Goal: Task Accomplishment & Management: Manage account settings

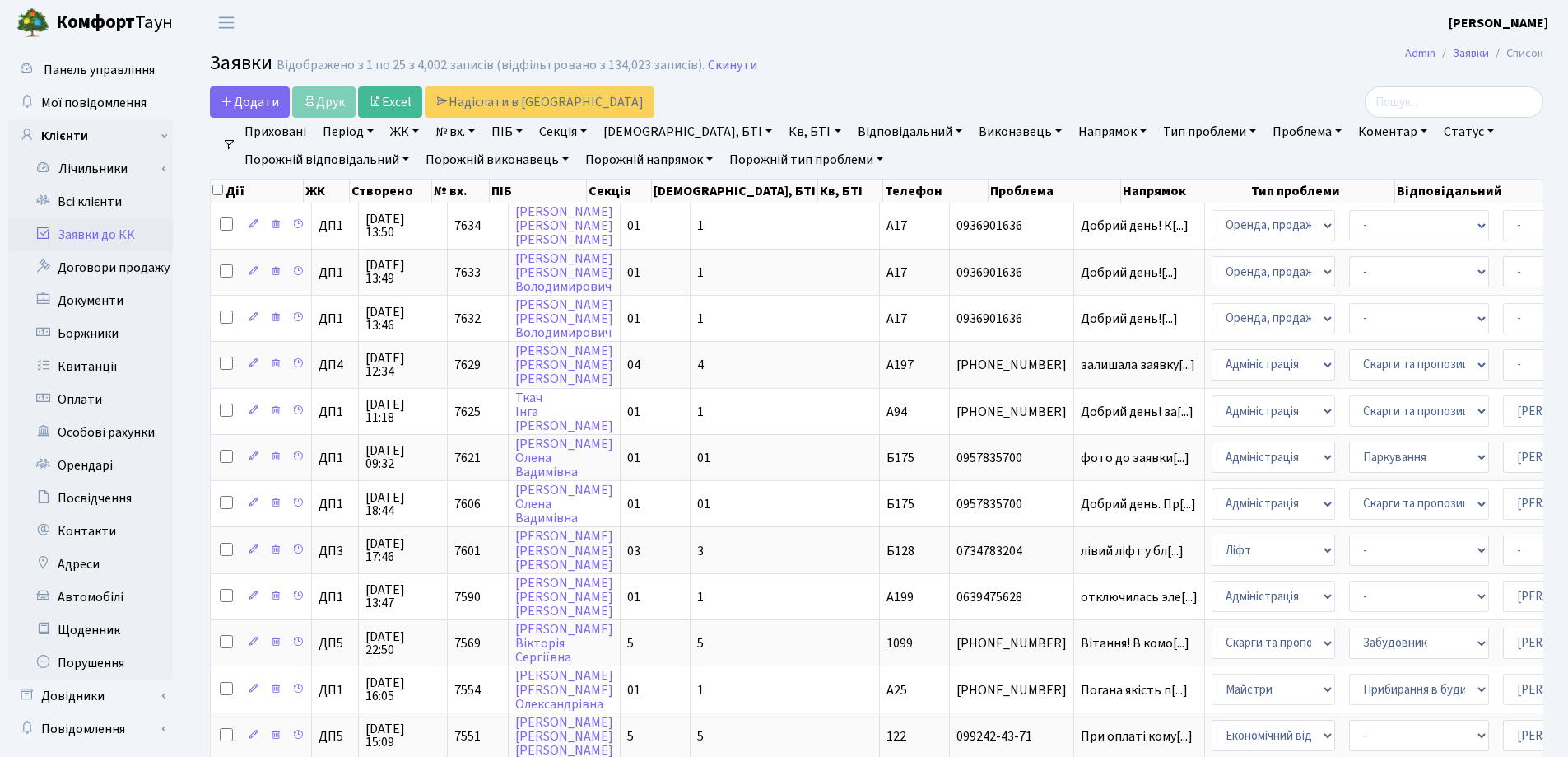
select select "25"
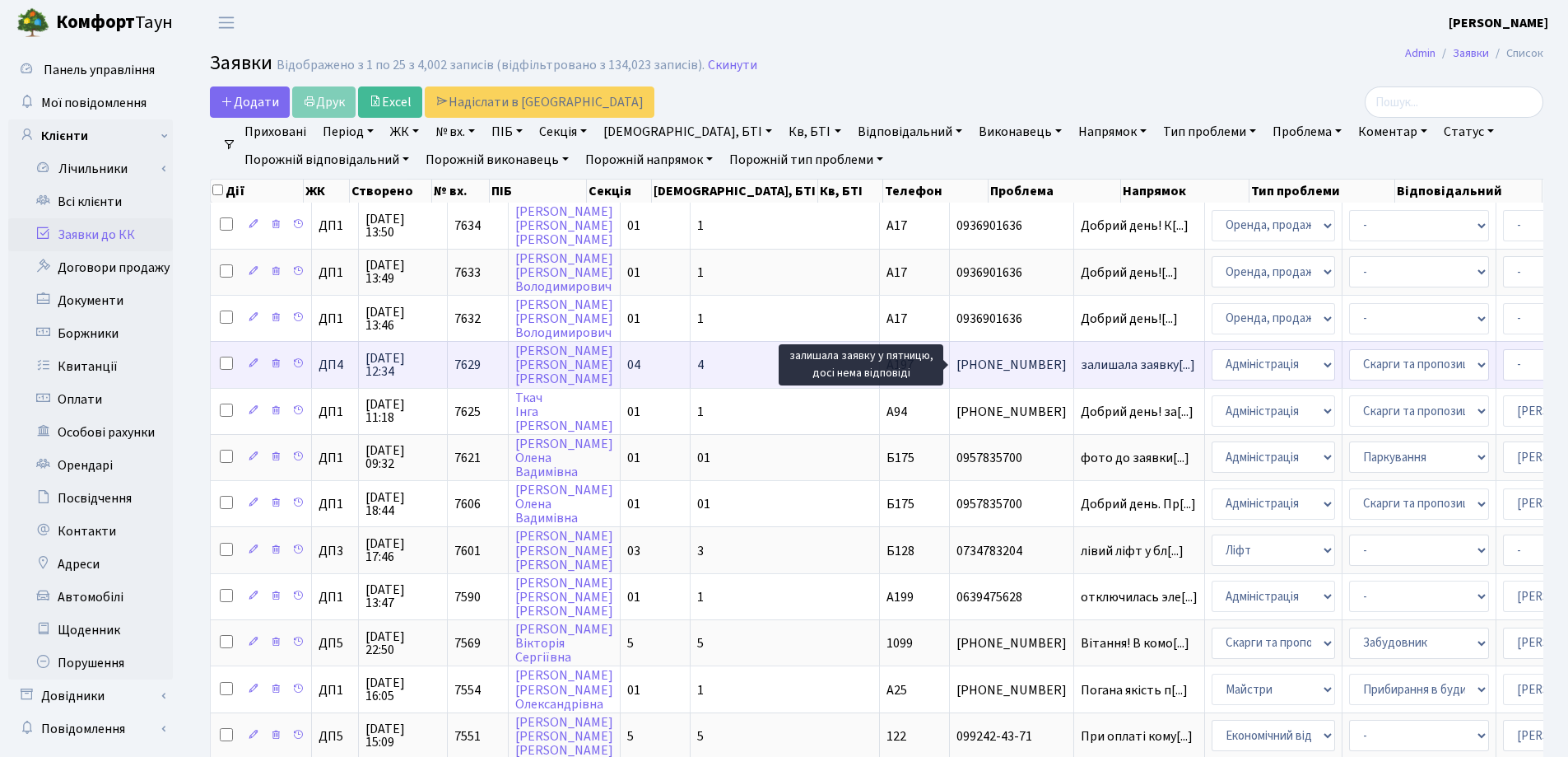
click at [1080, 361] on span "залишала заявку[...]" at bounding box center [1137, 364] width 115 height 18
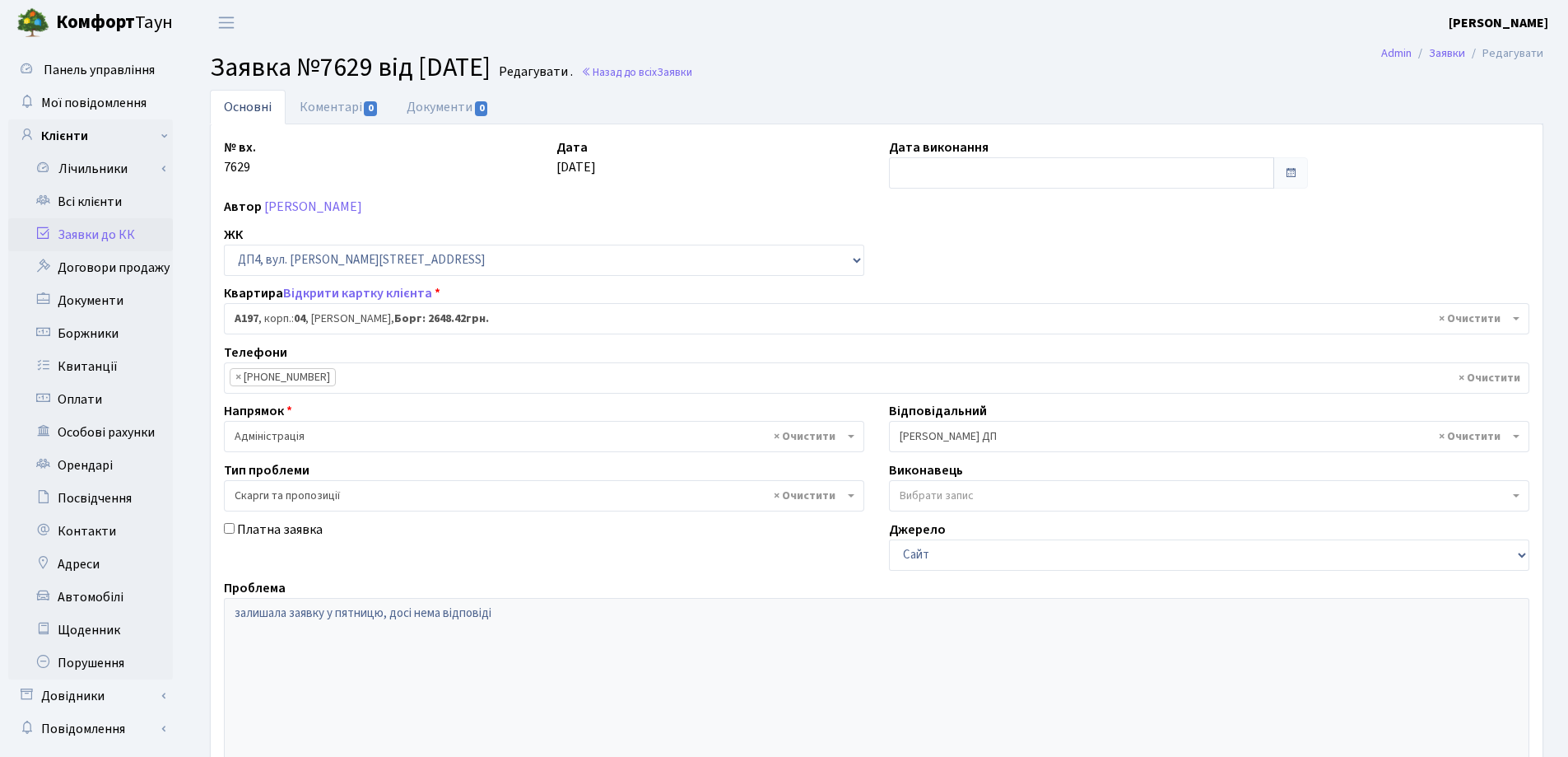
select select "33463"
select select "55"
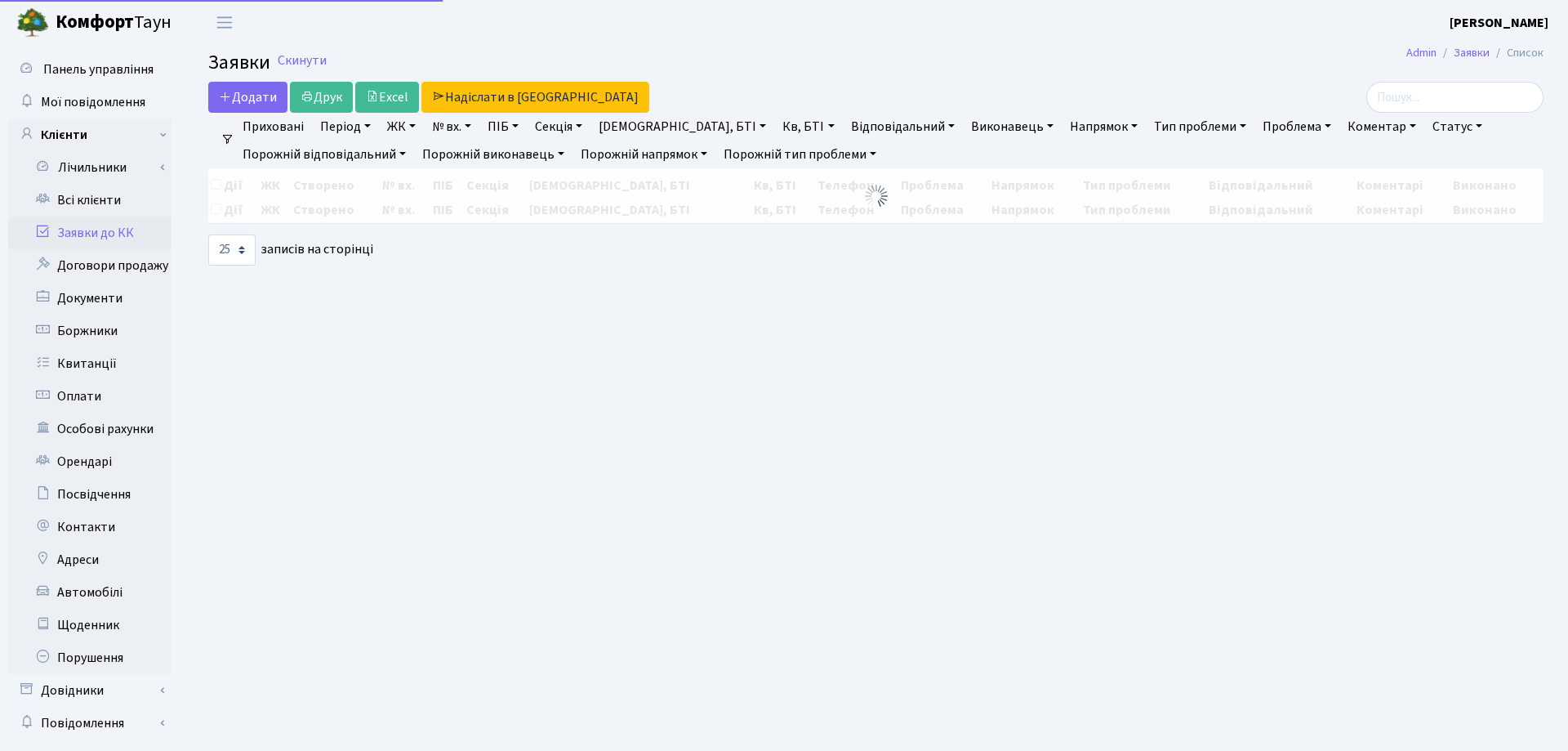
select select "25"
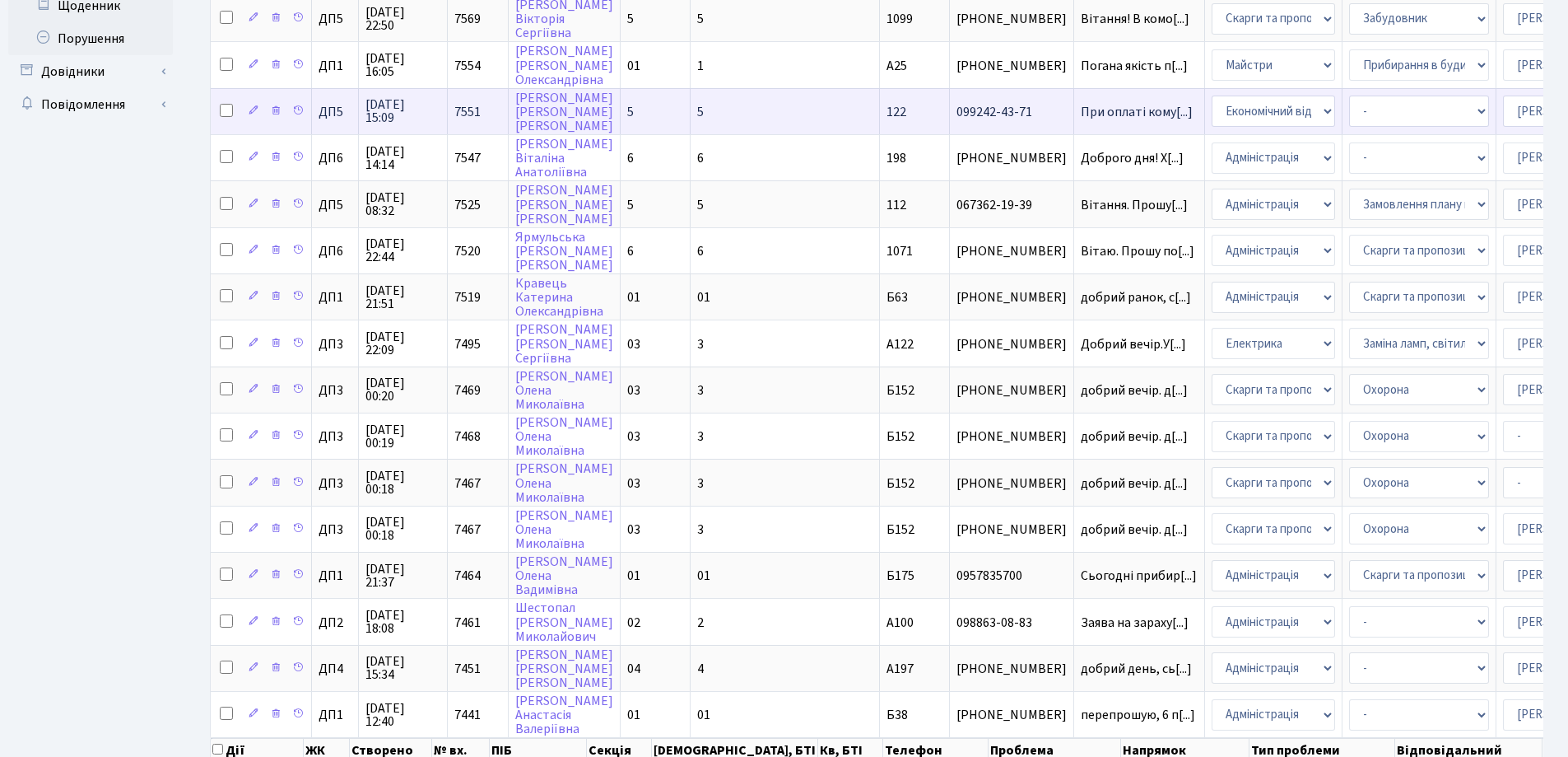
scroll to position [658, 0]
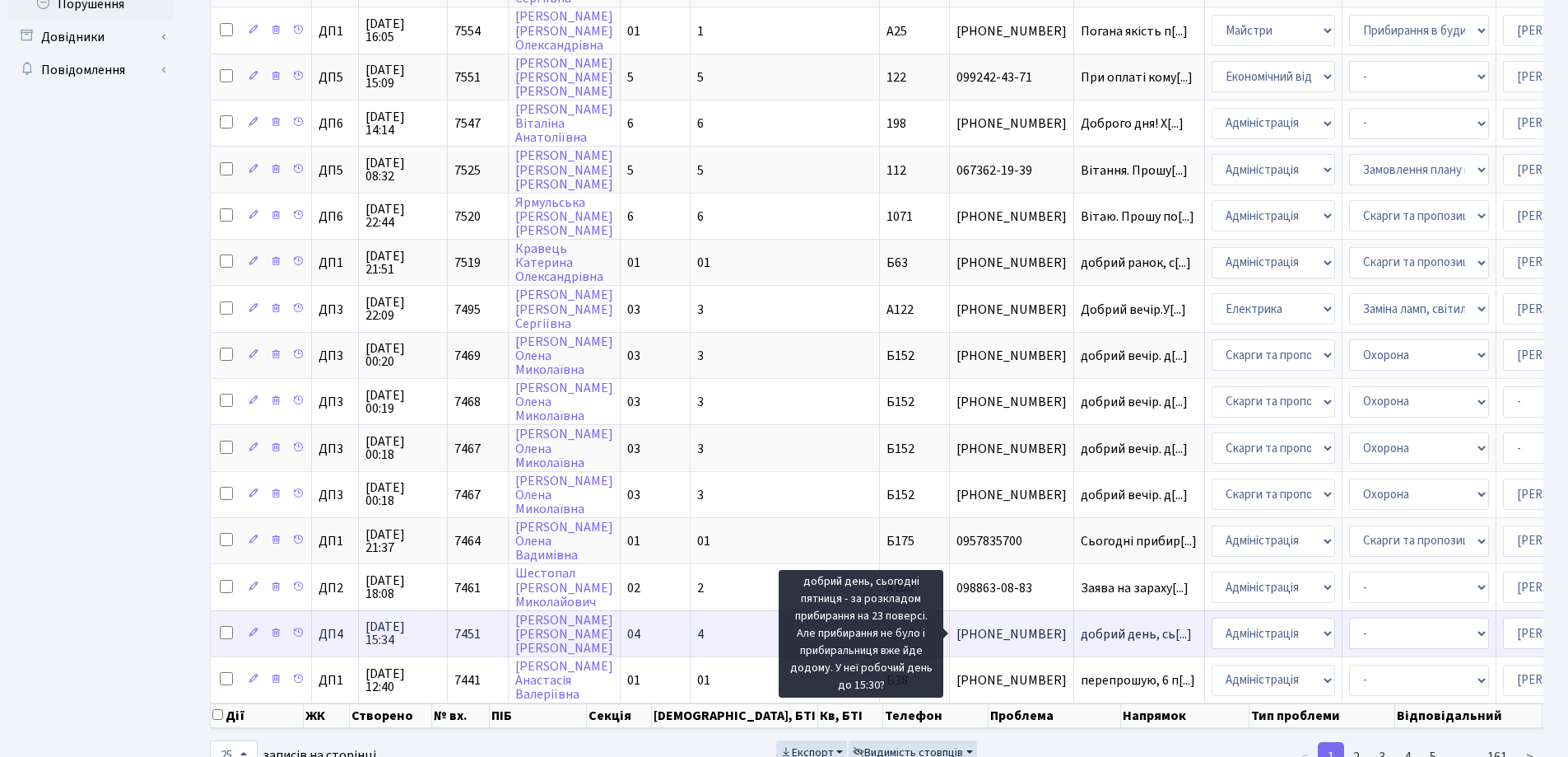
click at [1080, 639] on span "добрий день, сь[...]" at bounding box center [1136, 634] width 111 height 18
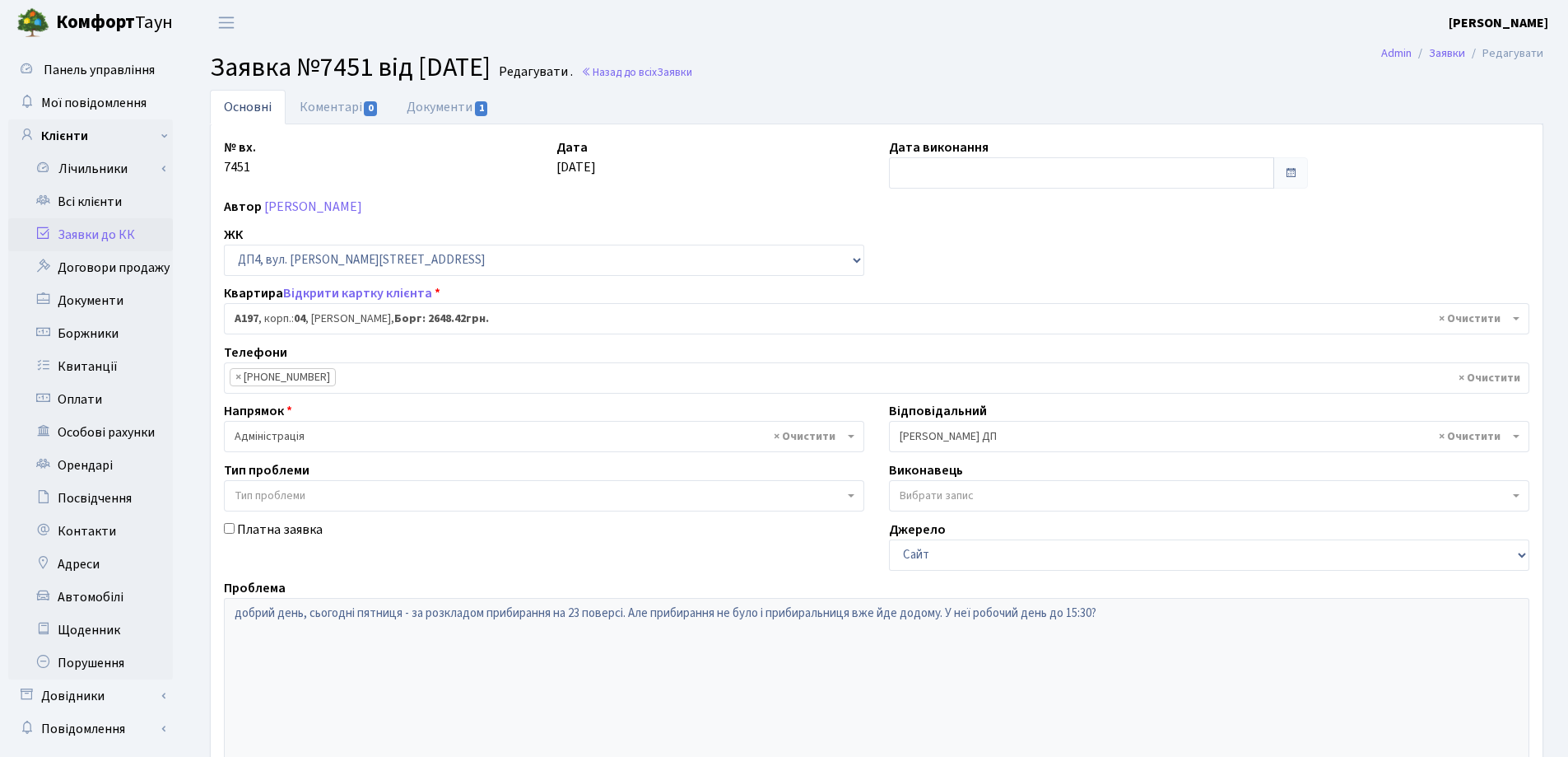
select select "33463"
click at [459, 115] on link "Документи 1" at bounding box center [448, 107] width 110 height 34
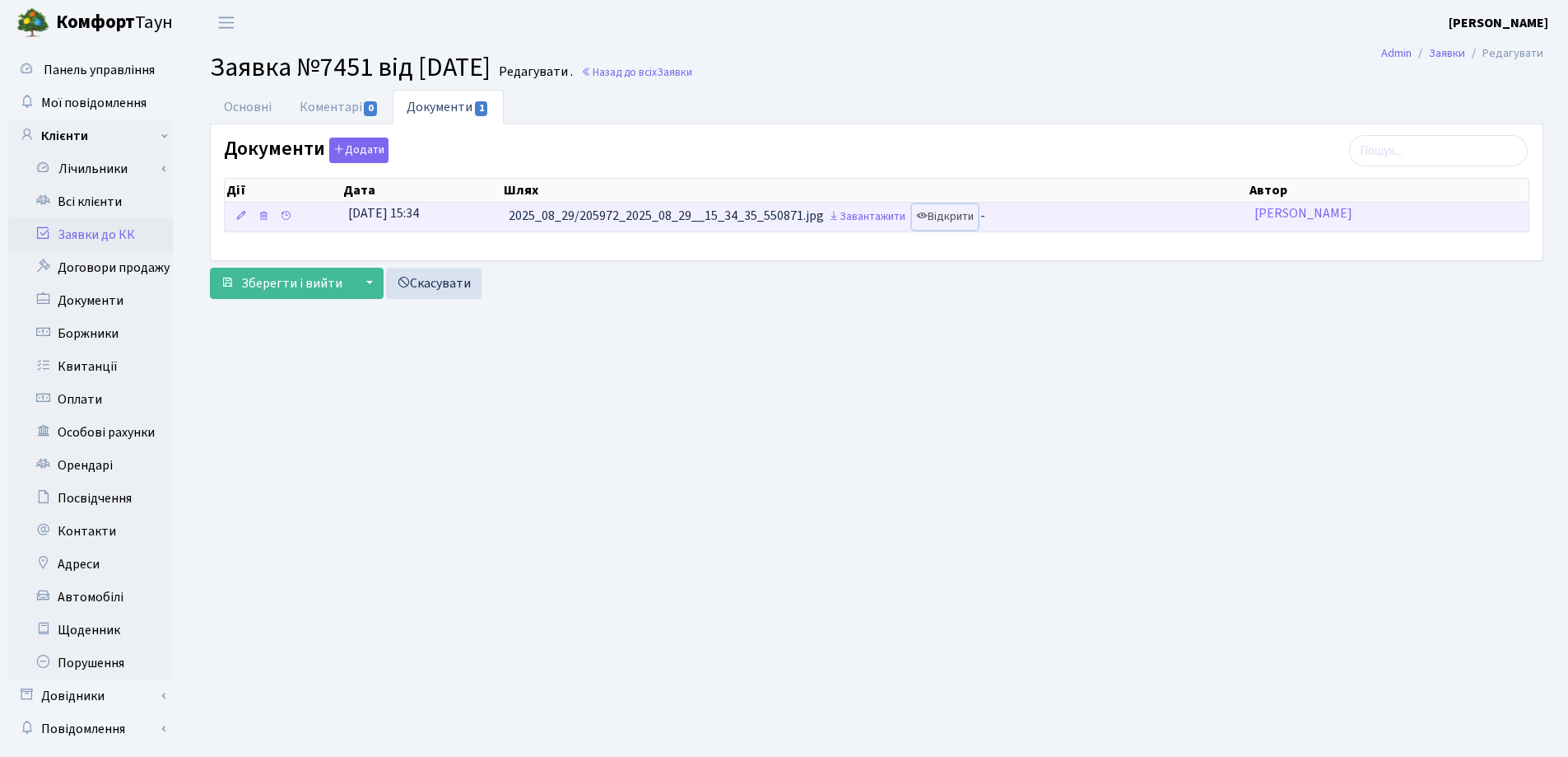
click at [942, 215] on link "Відкрити" at bounding box center [945, 217] width 66 height 25
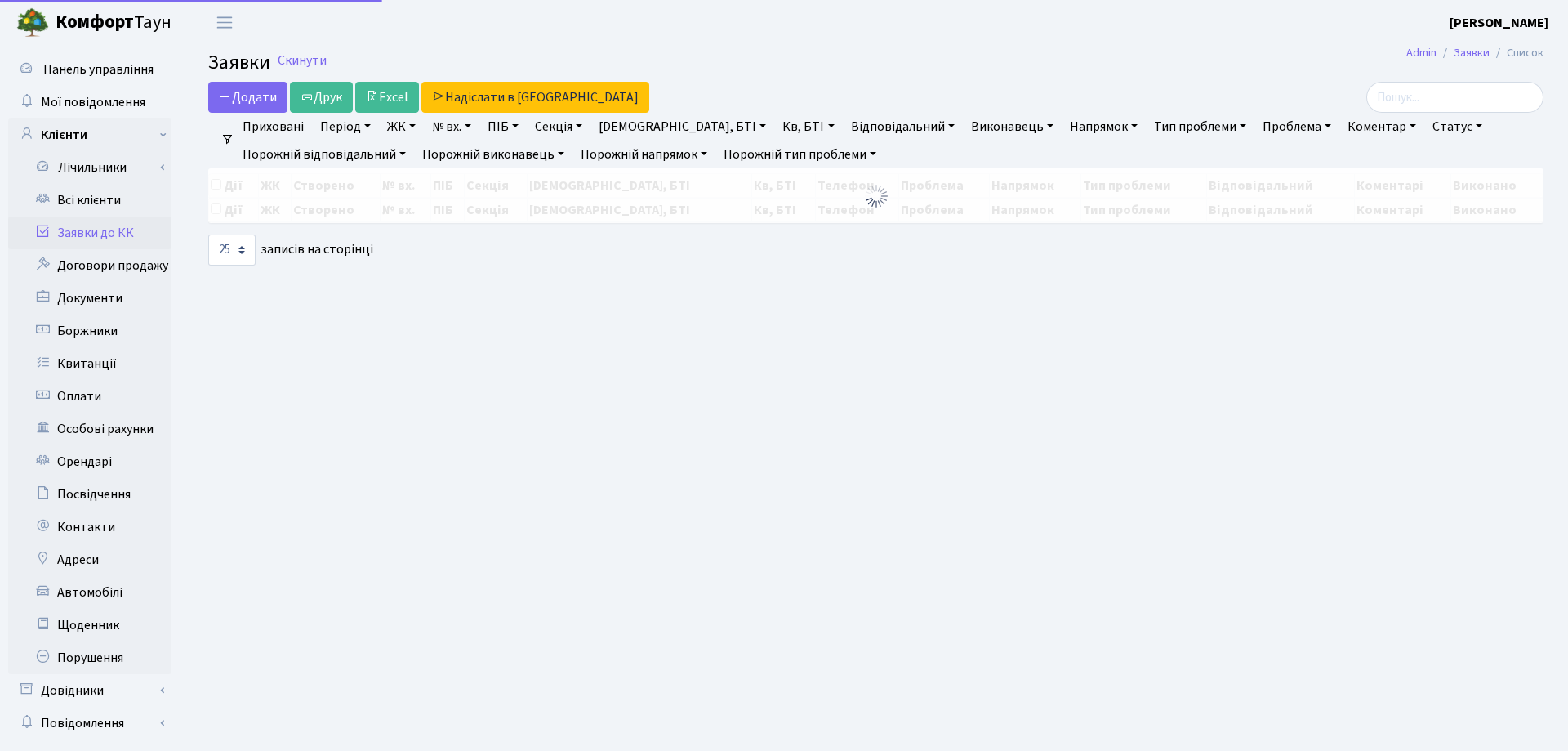
select select "25"
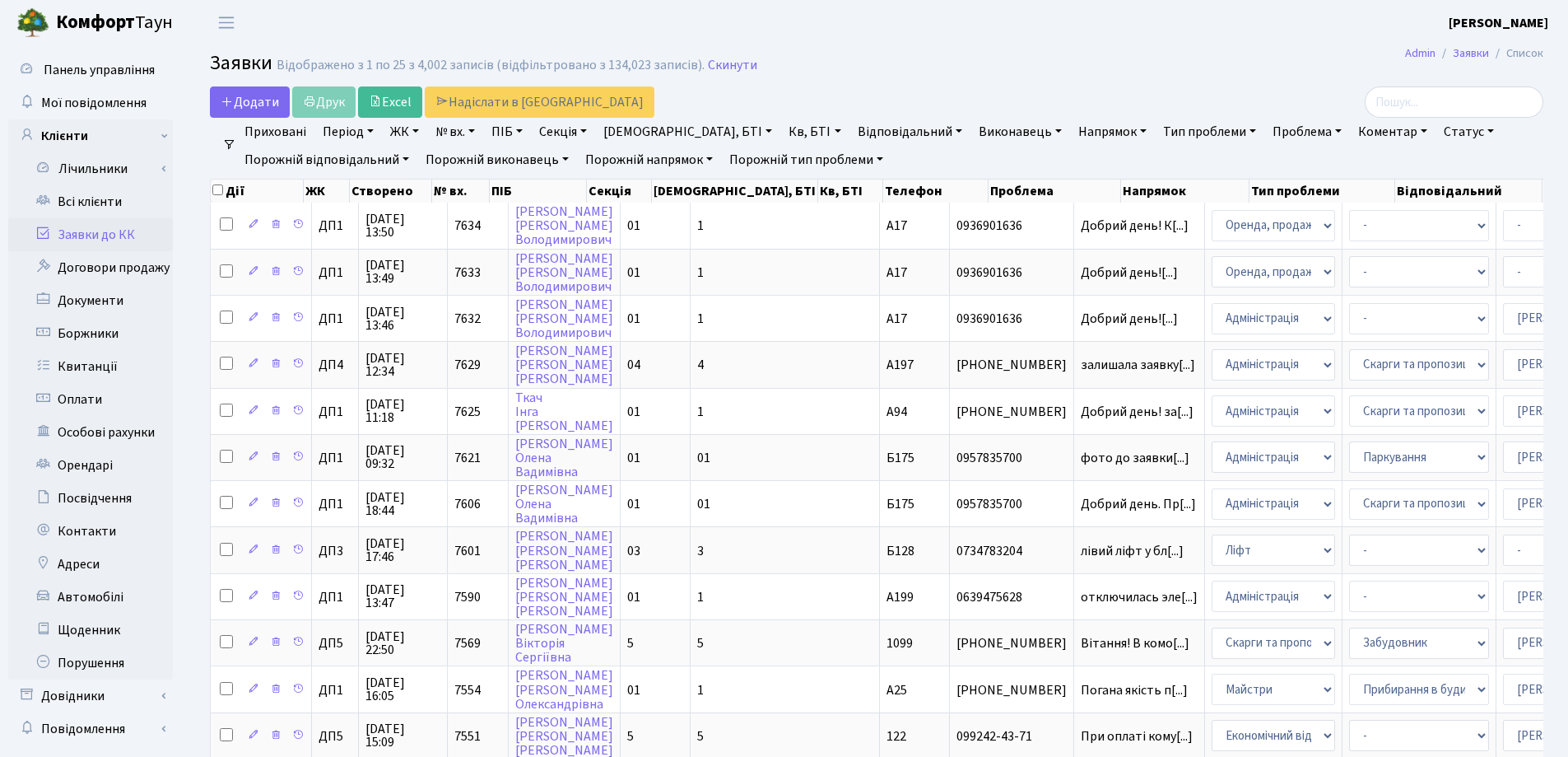
click at [99, 232] on link "Заявки до КК" at bounding box center [91, 234] width 165 height 33
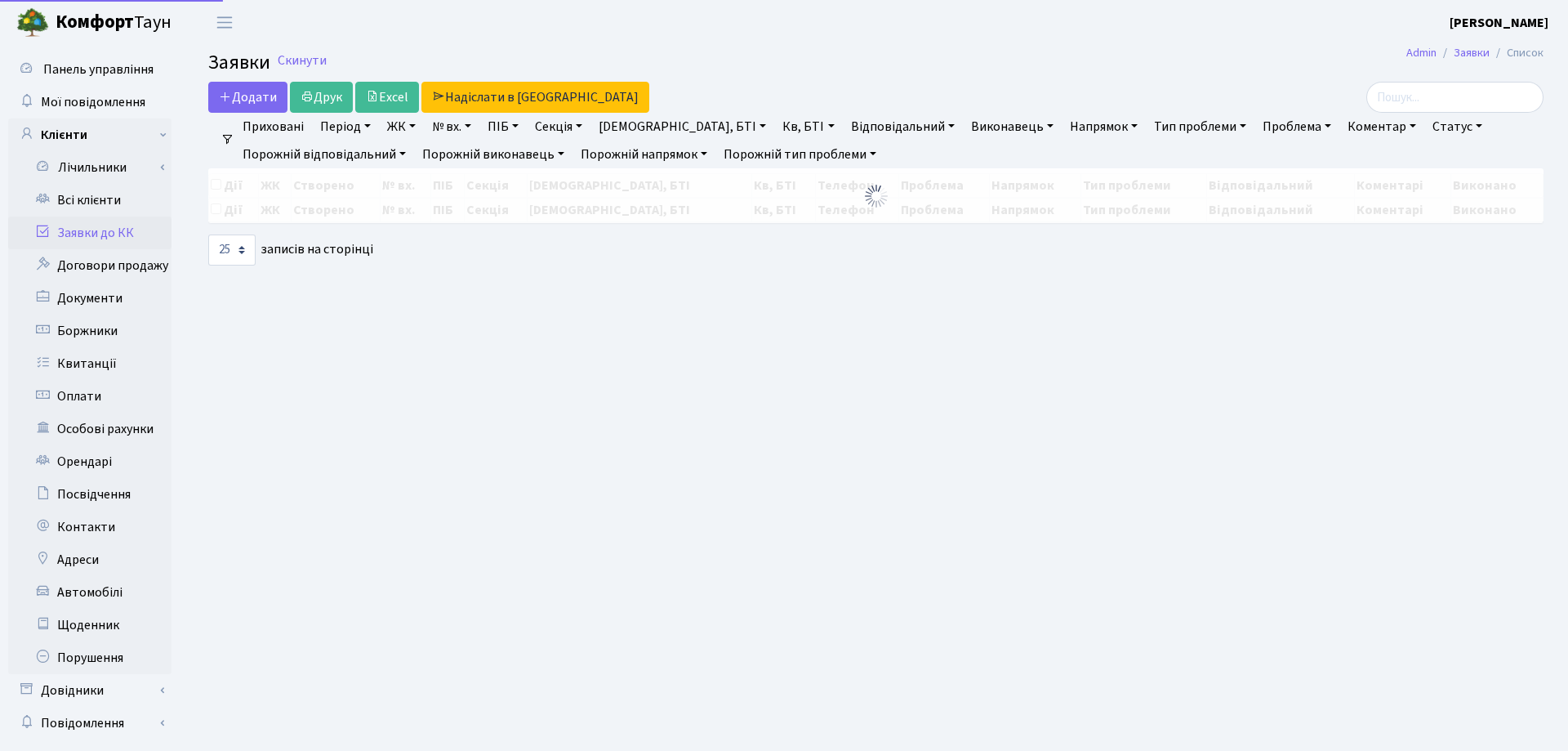
select select "25"
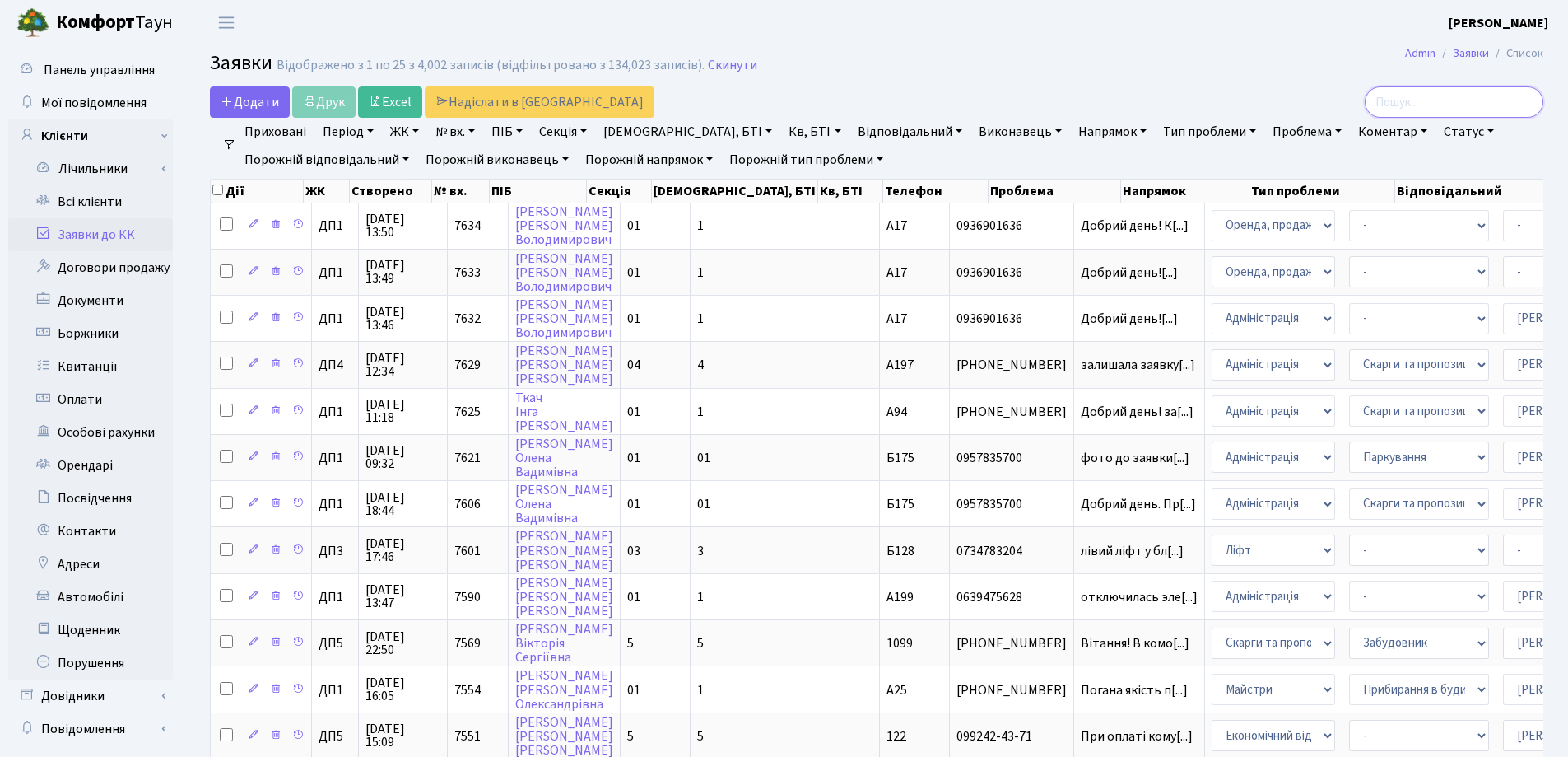
click at [1430, 96] on input "search" at bounding box center [1454, 102] width 178 height 31
type input "7651"
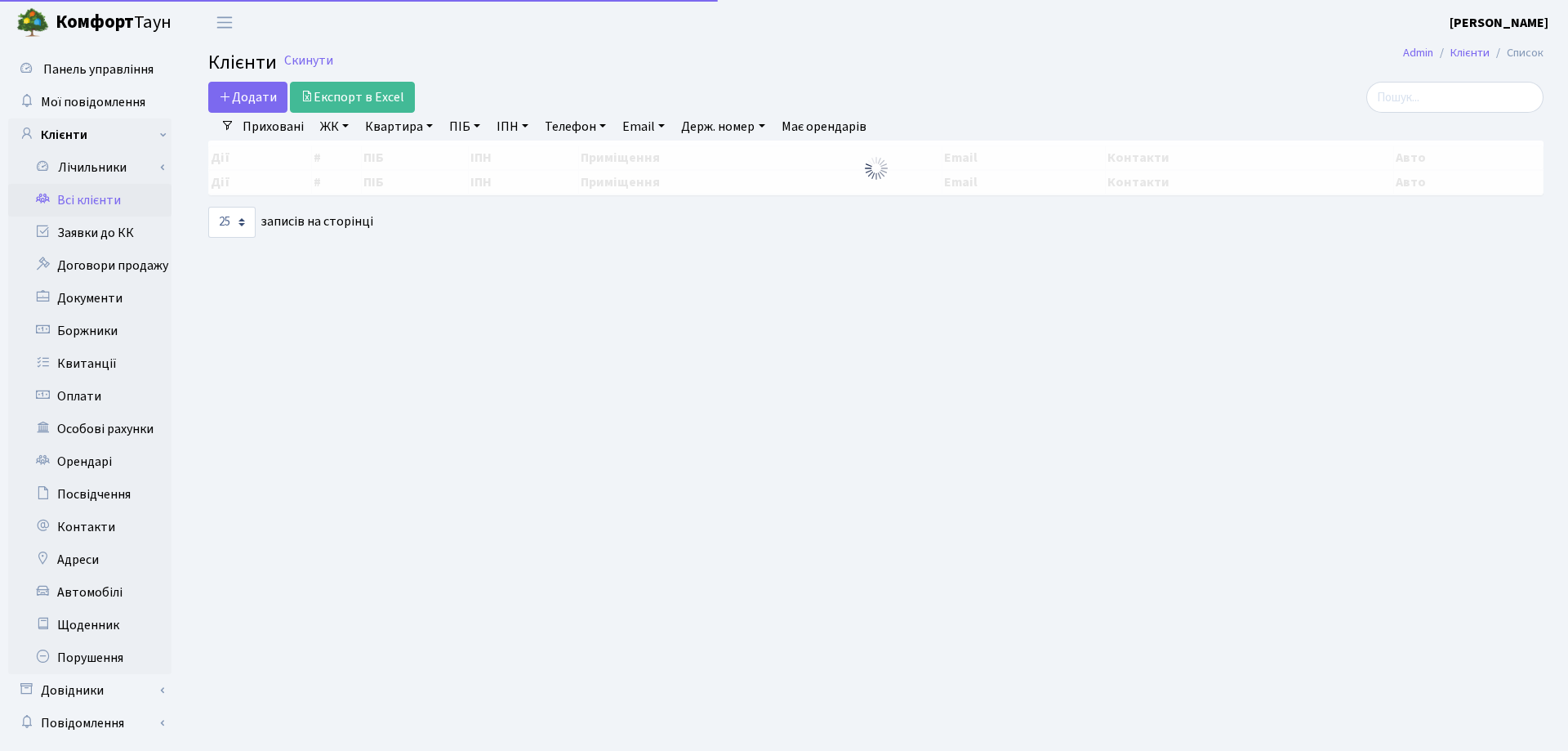
select select "25"
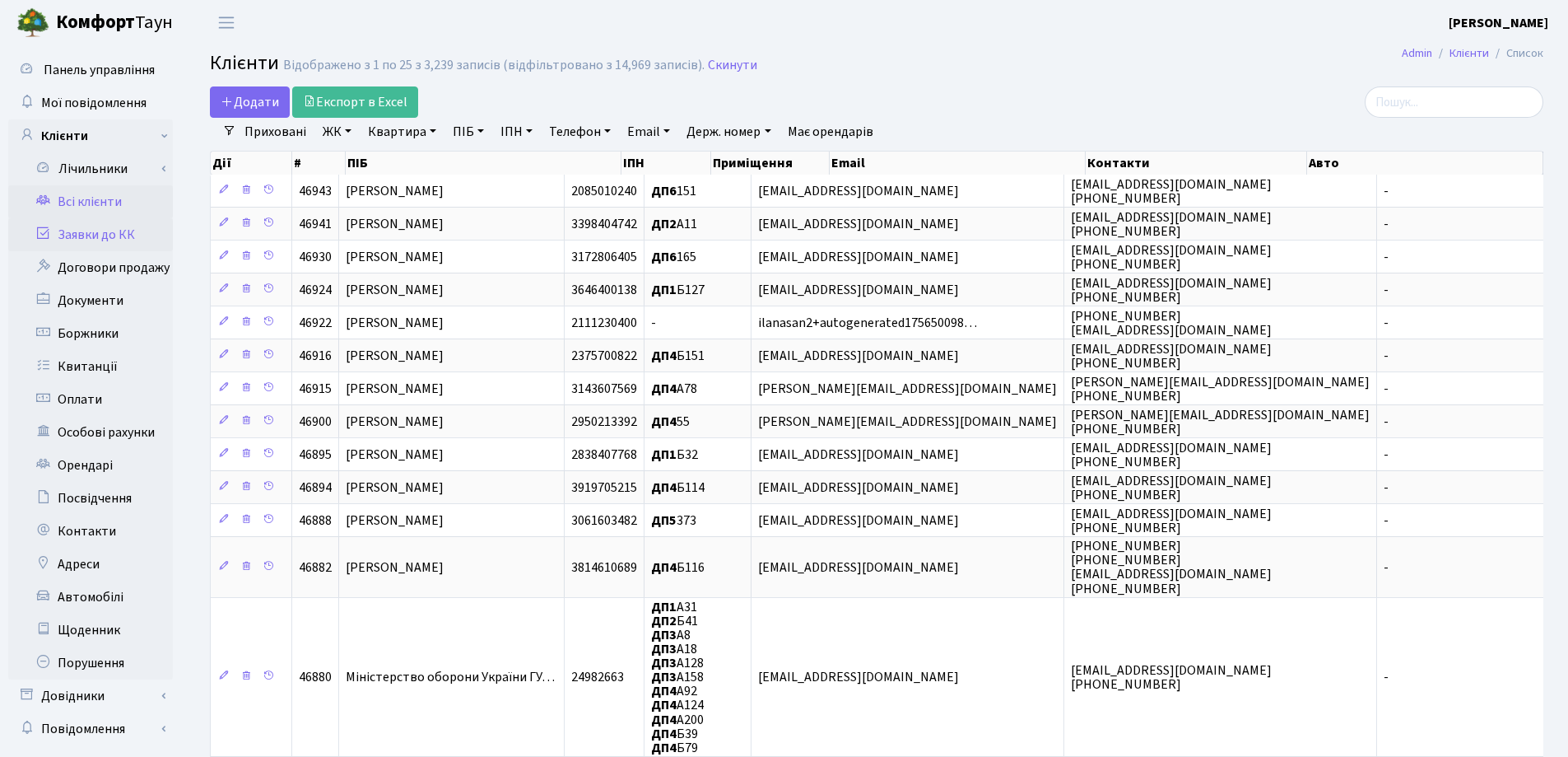
click at [87, 232] on link "Заявки до КК" at bounding box center [91, 234] width 165 height 33
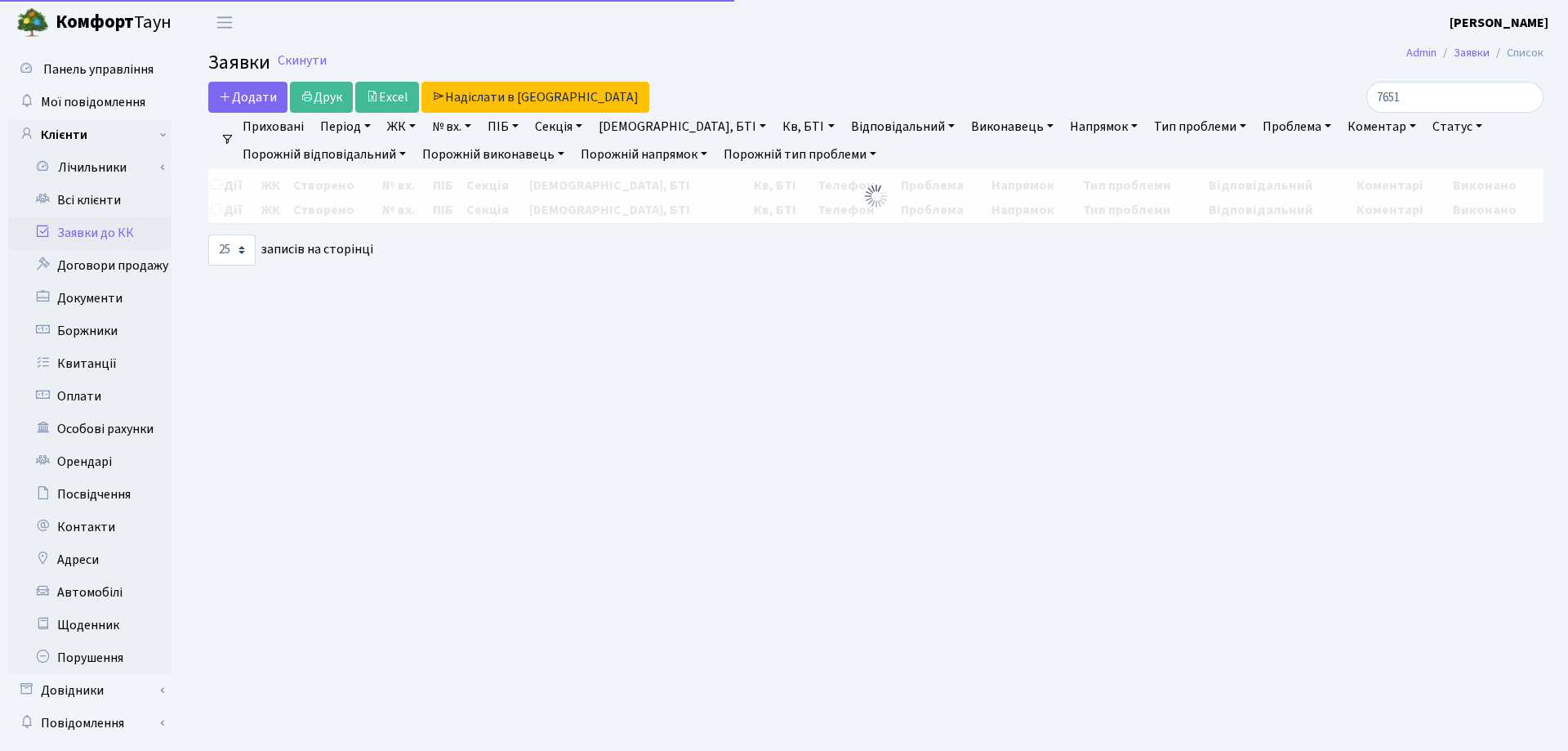
select select "25"
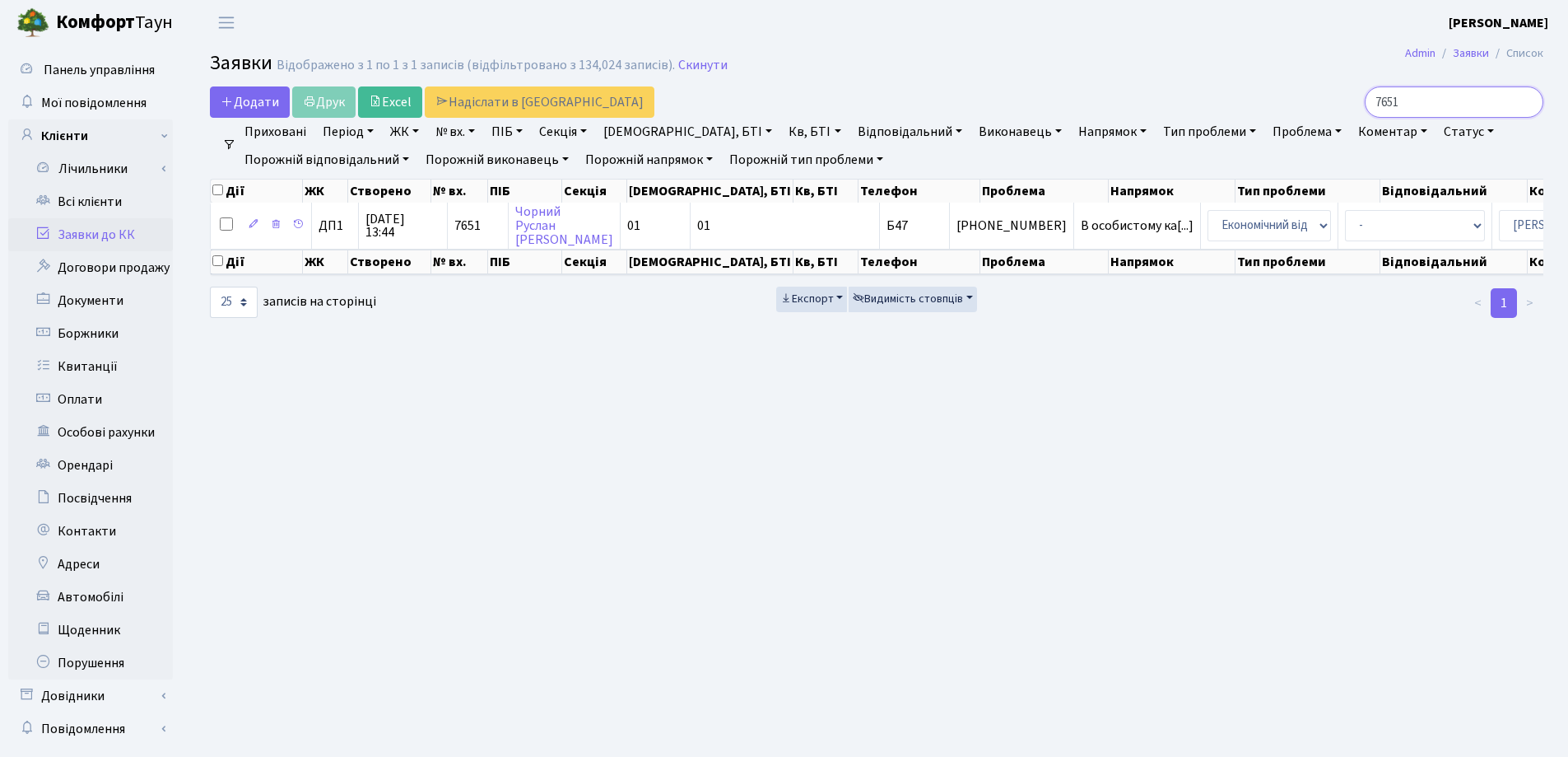
click at [1459, 101] on input "7651" at bounding box center [1454, 102] width 178 height 31
type input "7"
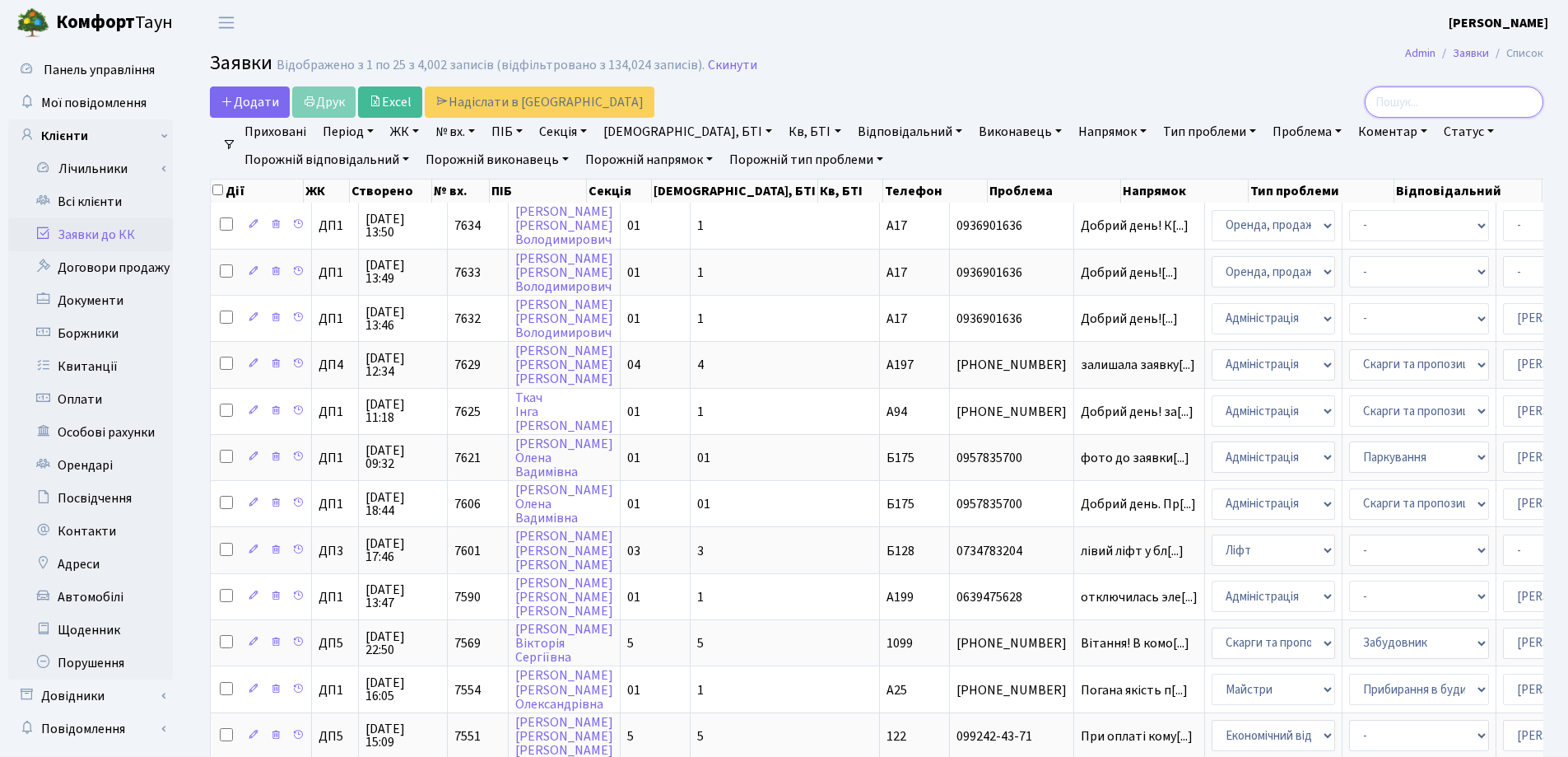
click at [1433, 92] on input "search" at bounding box center [1454, 102] width 178 height 31
type input "7451"
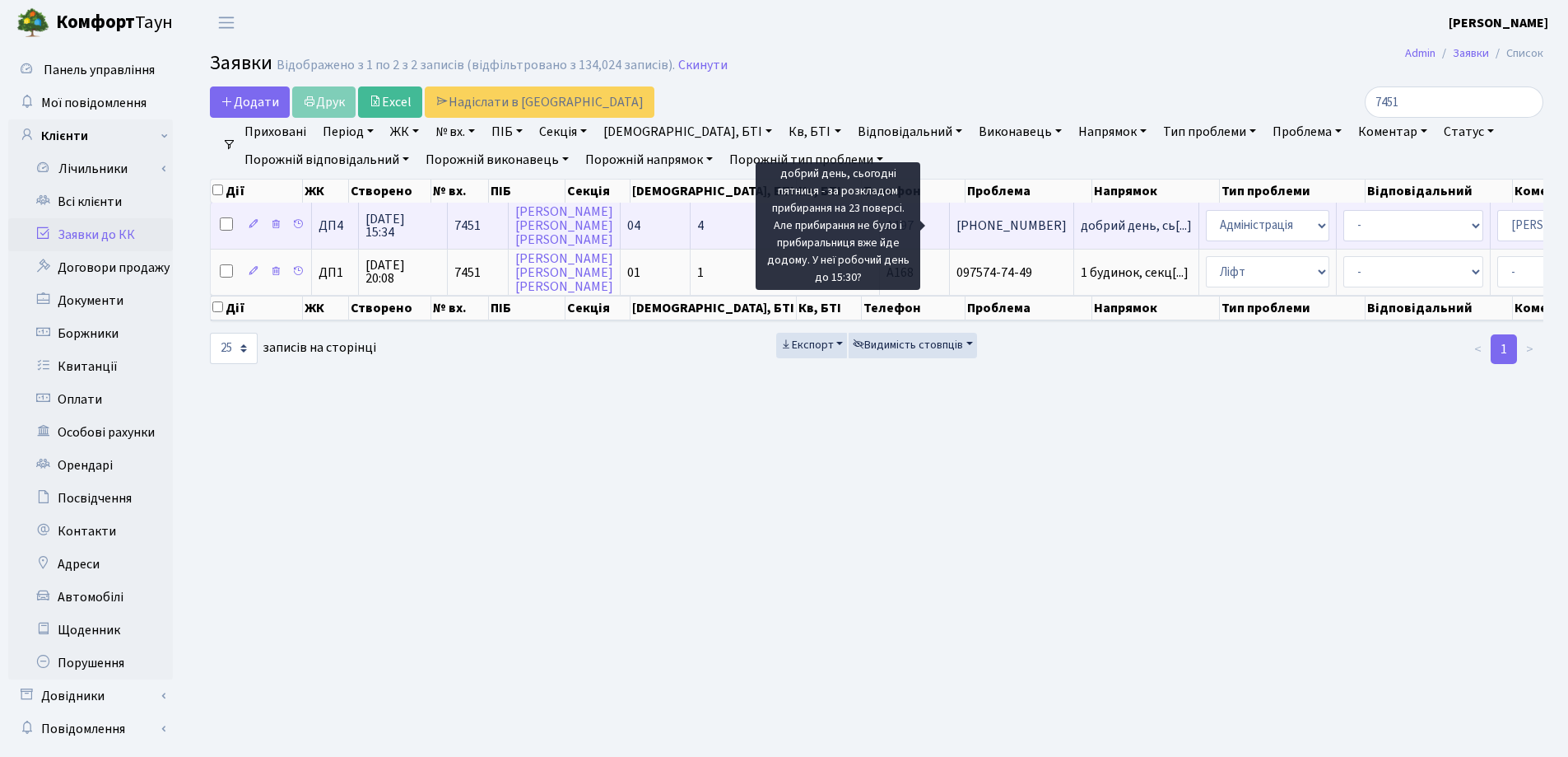
click at [1080, 228] on span "добрий день, сь[...]" at bounding box center [1136, 225] width 111 height 18
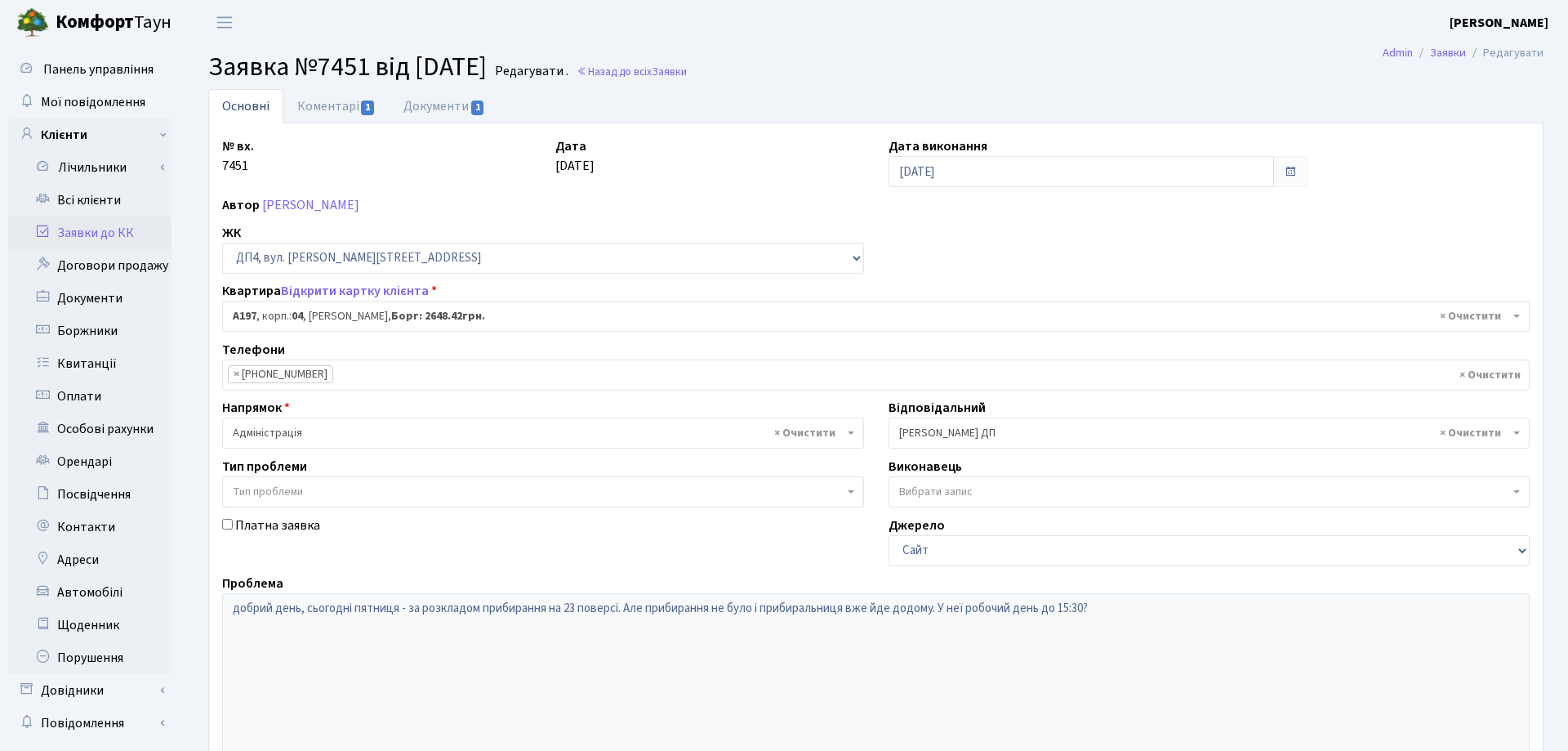
select select "33463"
click at [471, 107] on span "1" at bounding box center [478, 107] width 13 height 14
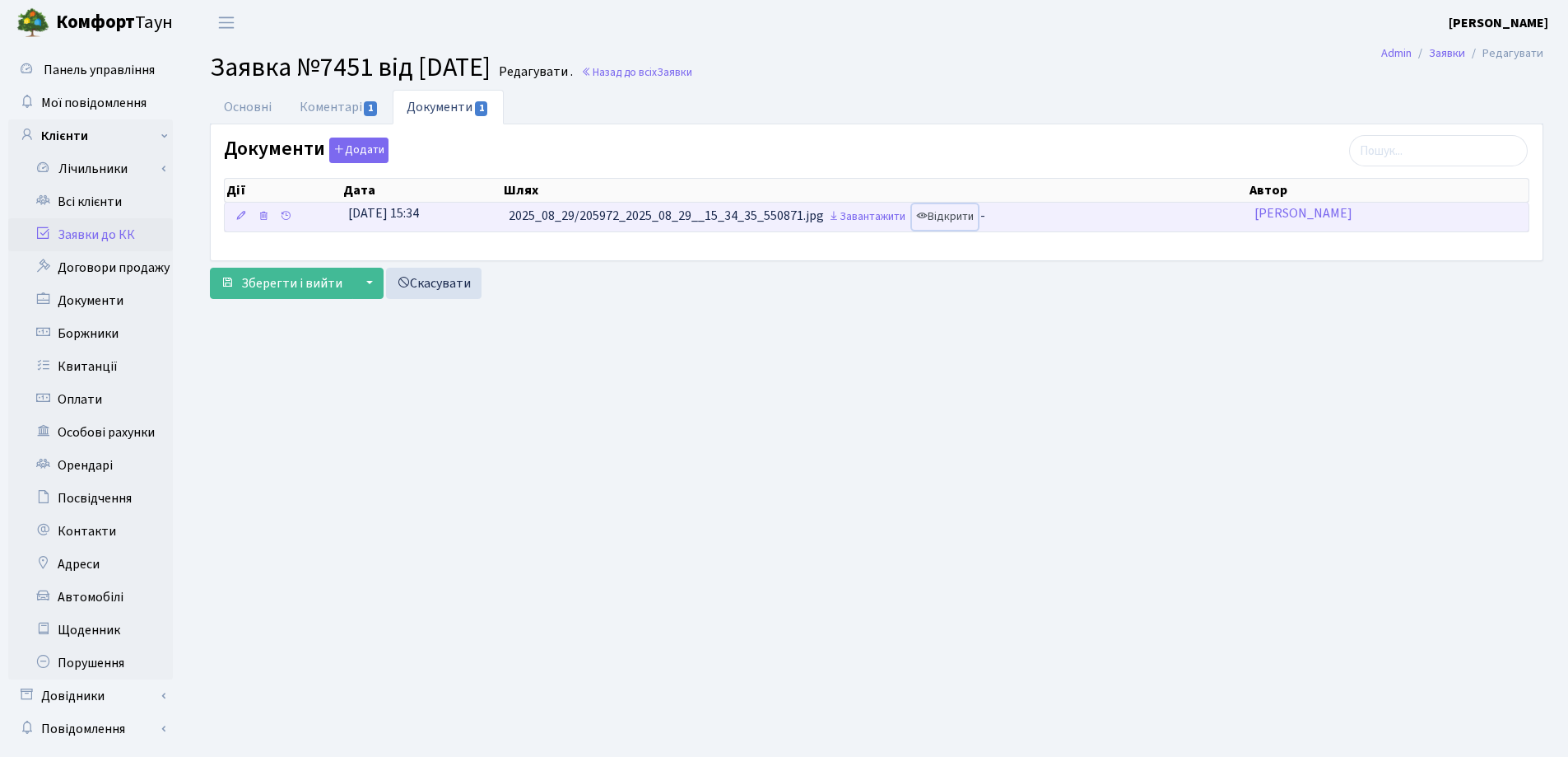
click at [940, 215] on link "Відкрити" at bounding box center [945, 217] width 66 height 25
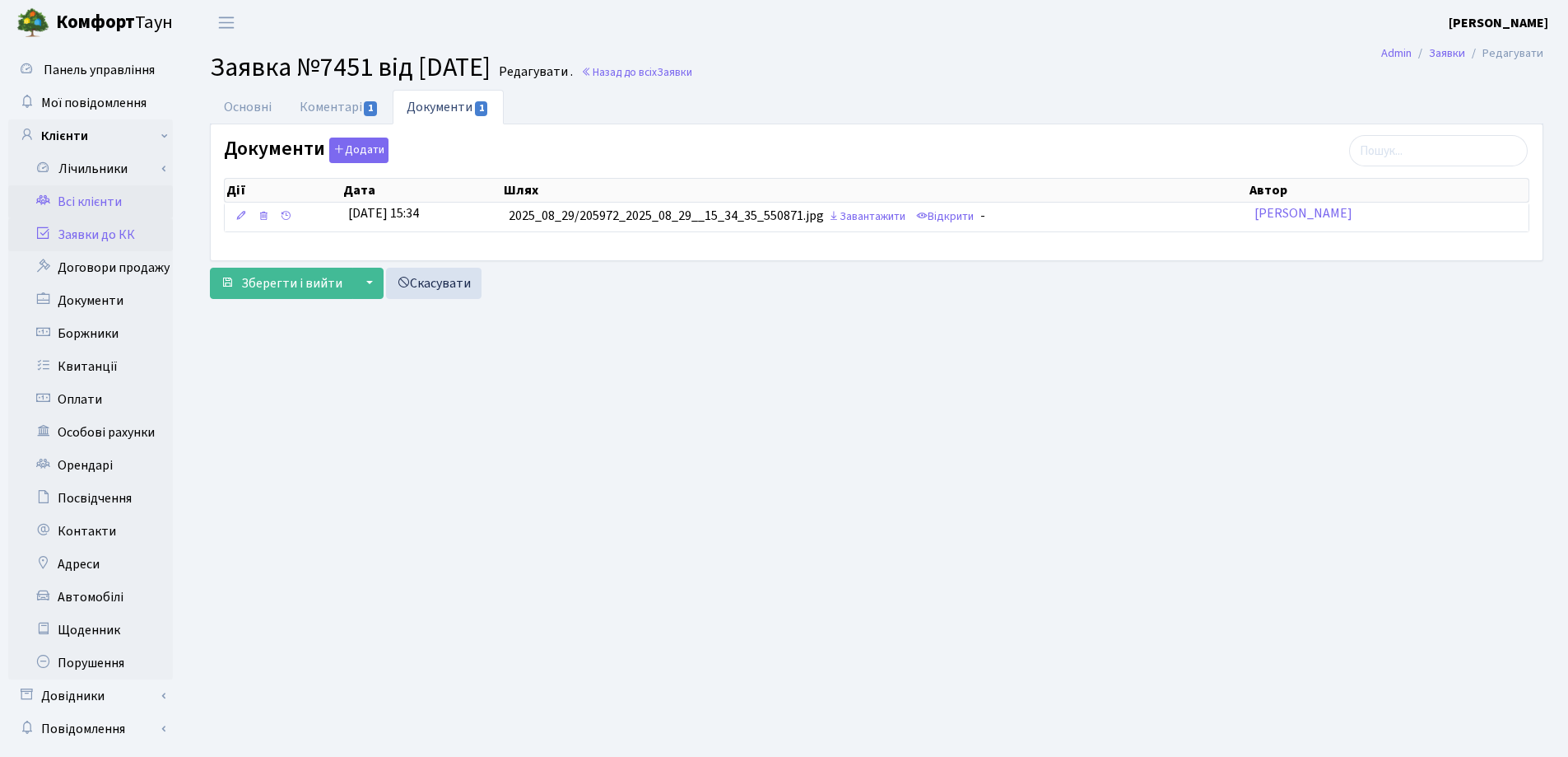
click at [114, 202] on link "Всі клієнти" at bounding box center [91, 201] width 165 height 33
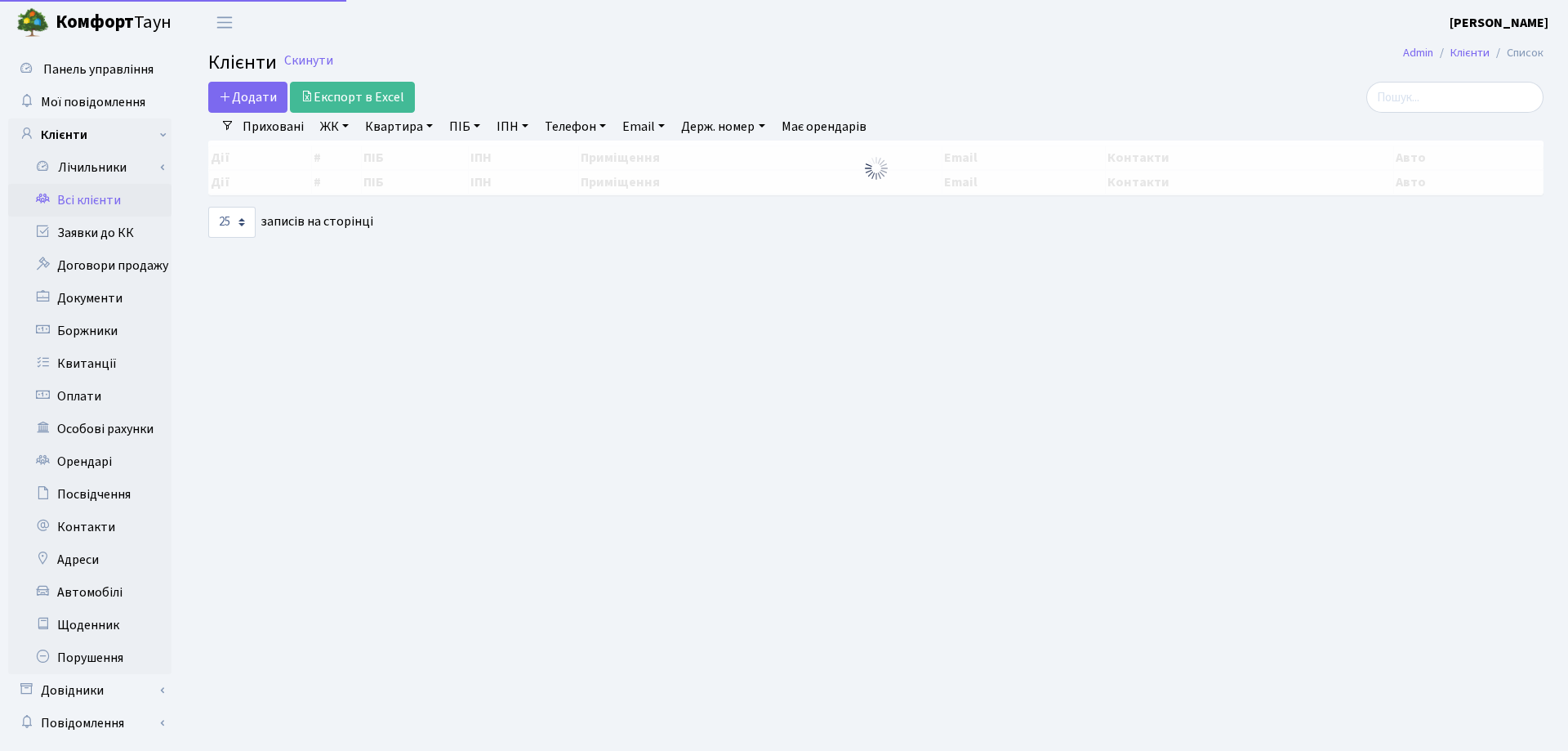
select select "25"
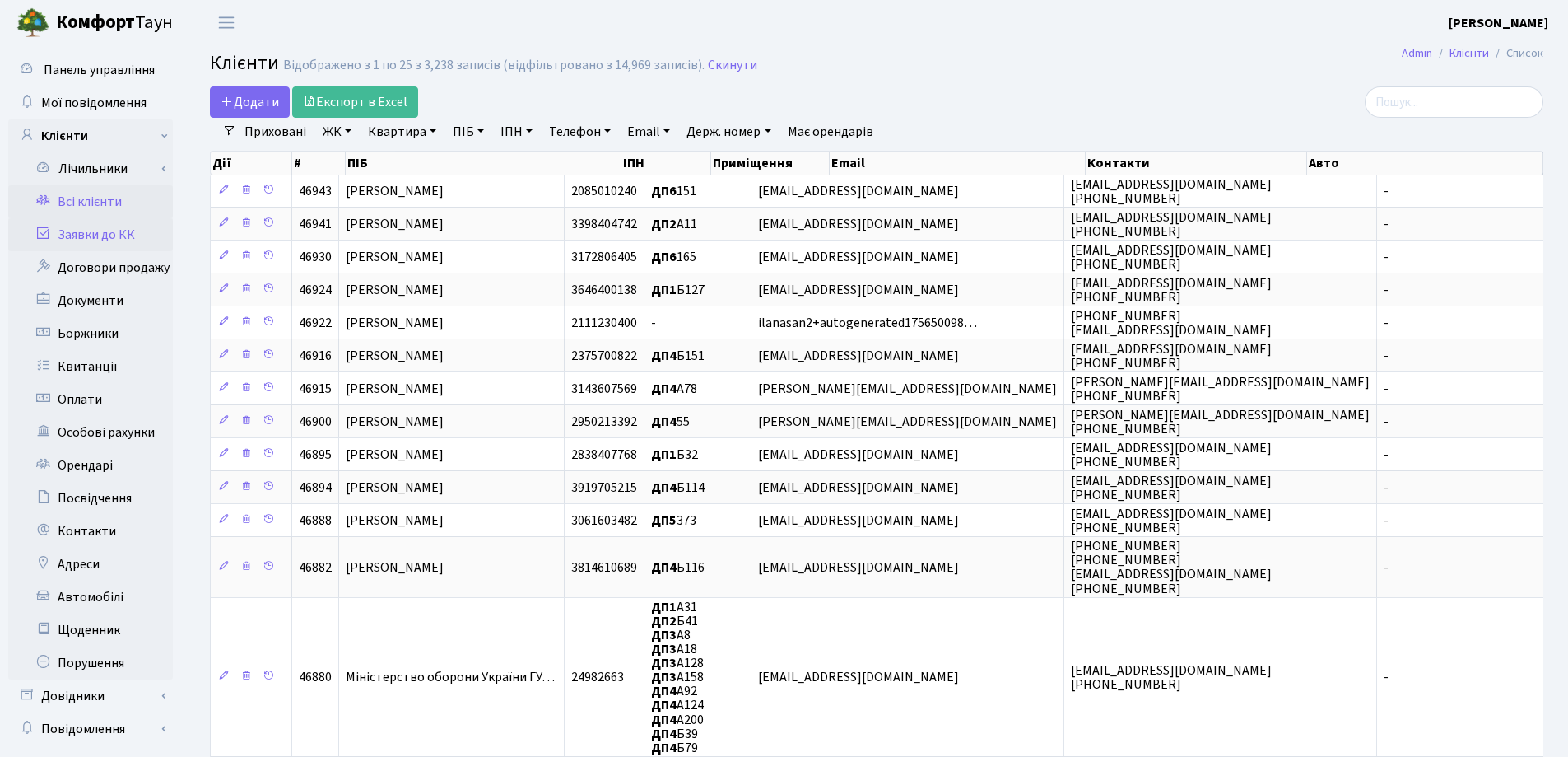
click at [116, 234] on link "Заявки до КК" at bounding box center [91, 234] width 165 height 33
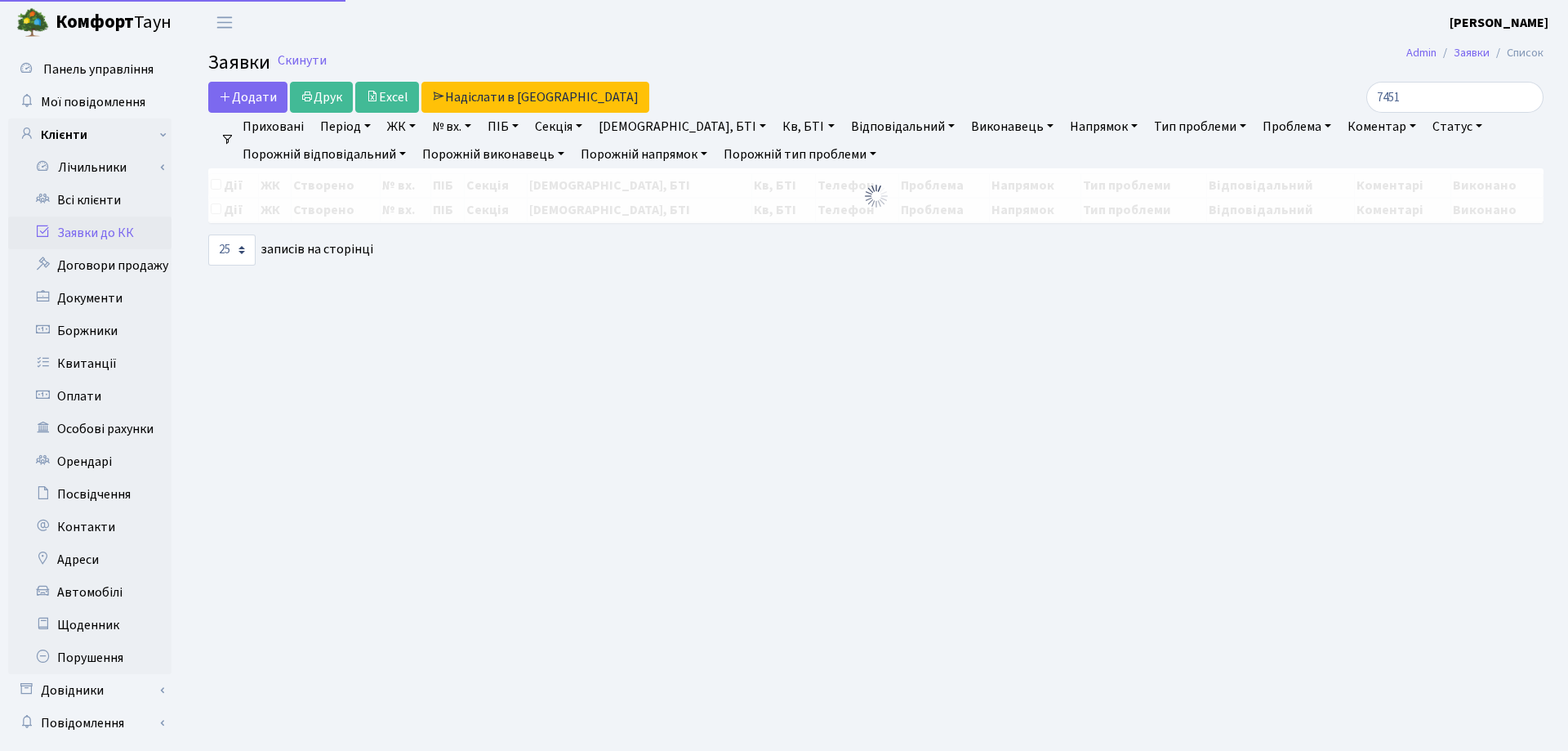
select select "25"
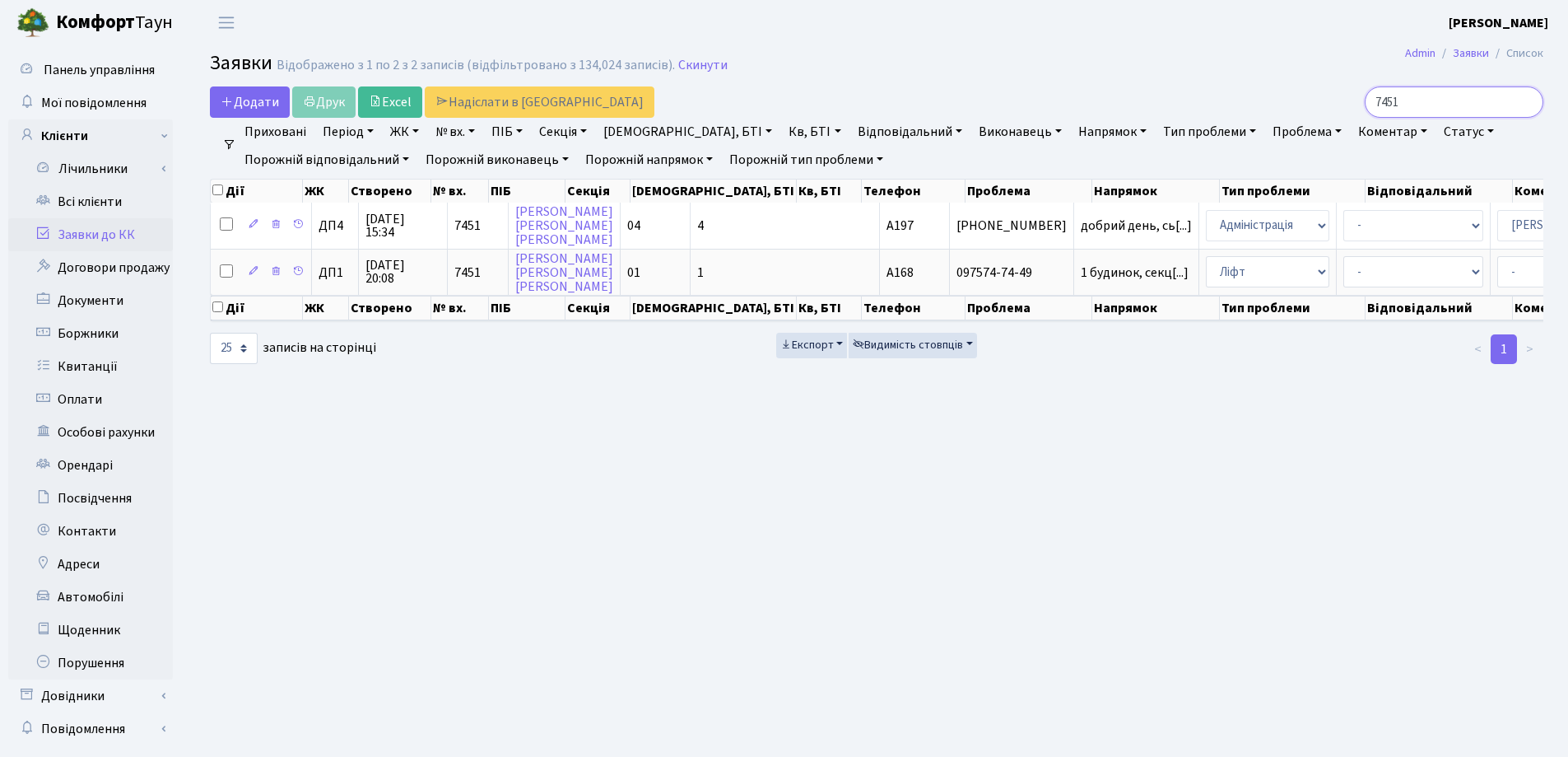
click at [1529, 104] on input "7451" at bounding box center [1454, 102] width 178 height 31
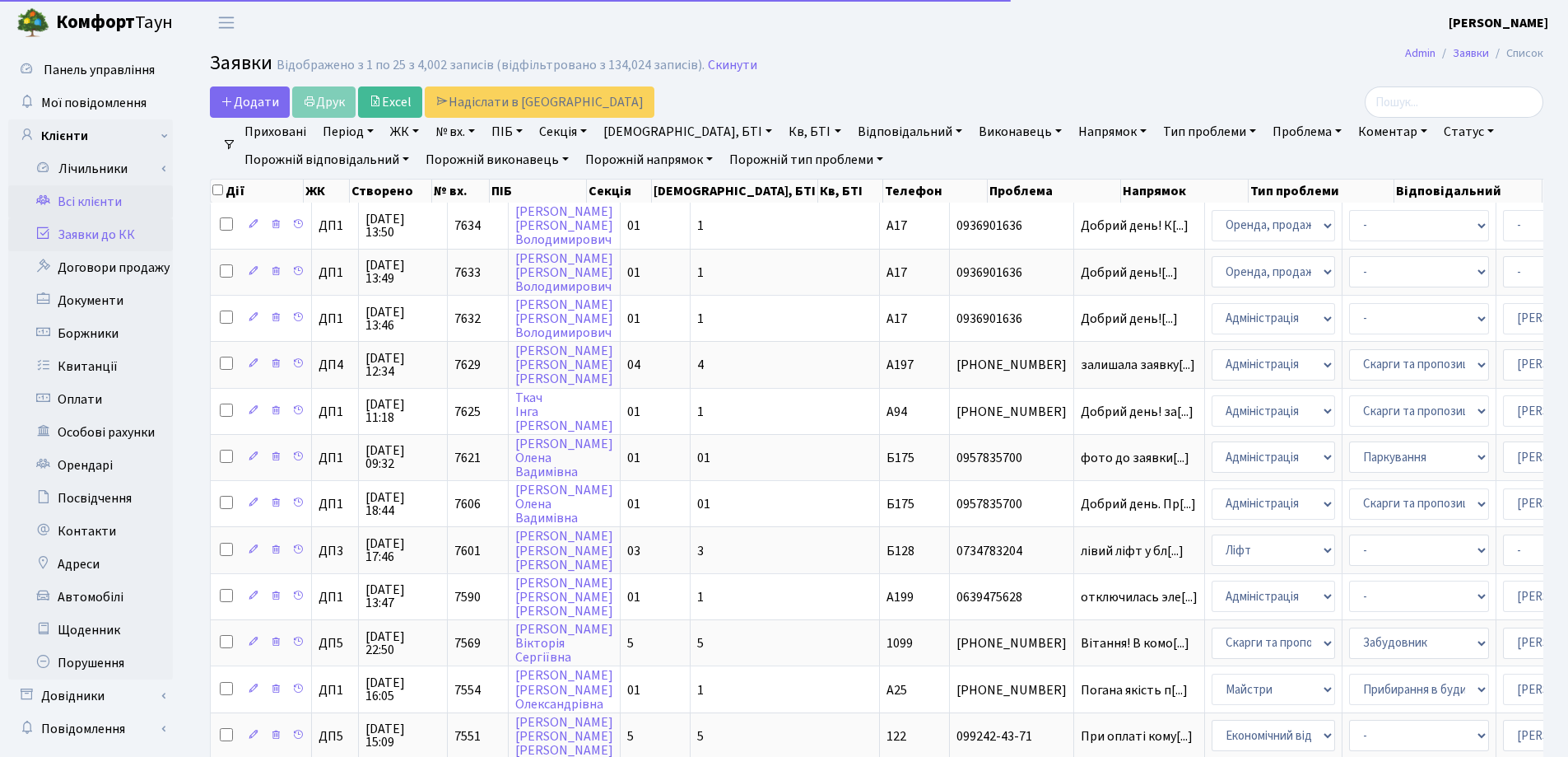
click at [107, 199] on link "Всі клієнти" at bounding box center [91, 201] width 165 height 33
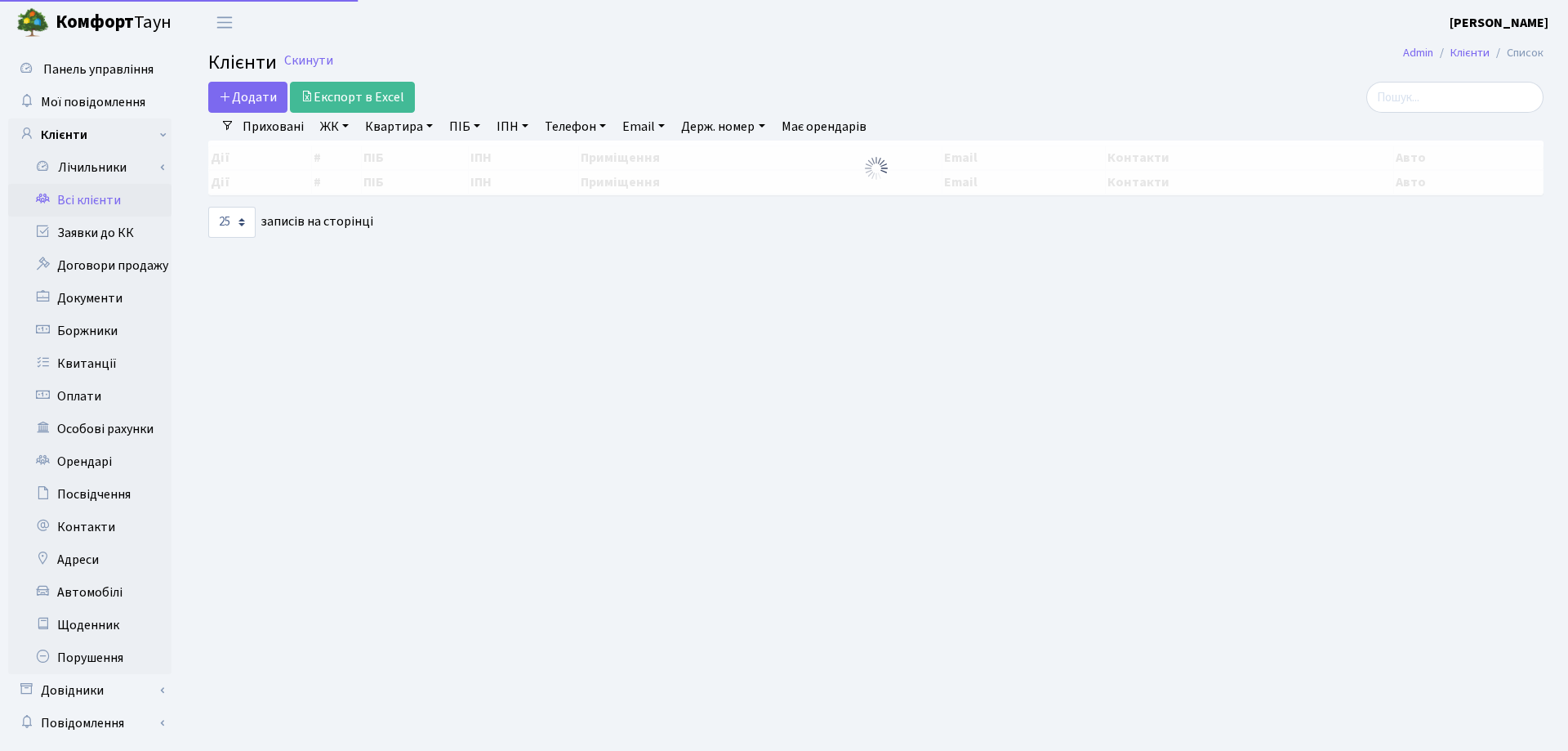
select select "25"
